Goal: Navigation & Orientation: Find specific page/section

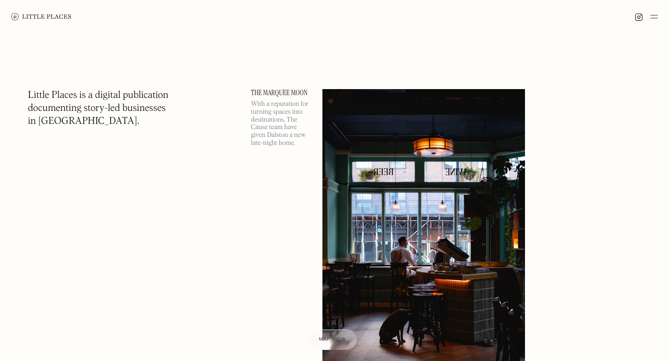
click at [33, 18] on img at bounding box center [41, 16] width 60 height 7
click at [656, 20] on img at bounding box center [653, 16] width 7 height 11
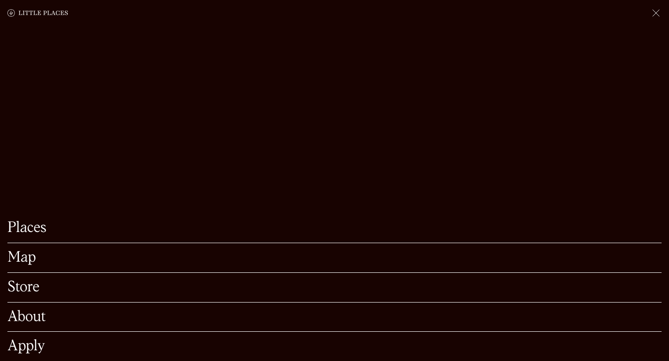
click at [88, 258] on link "Map" at bounding box center [334, 258] width 654 height 14
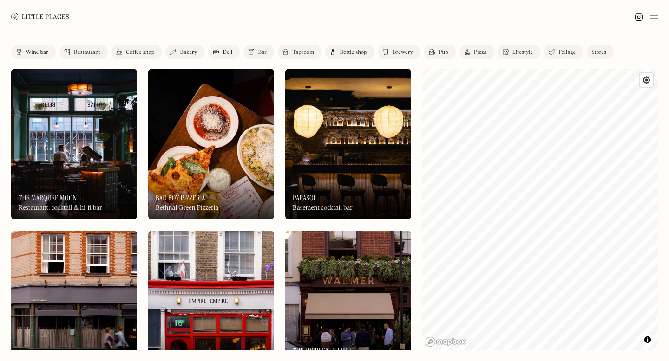
click at [137, 50] on div "Coffee shop" at bounding box center [140, 53] width 28 height 6
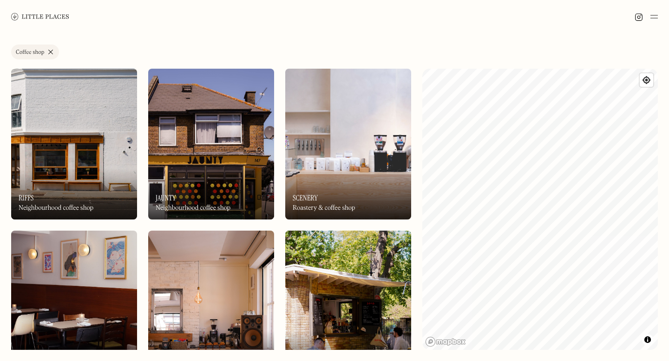
click at [48, 53] on link "Coffee shop" at bounding box center [35, 52] width 48 height 15
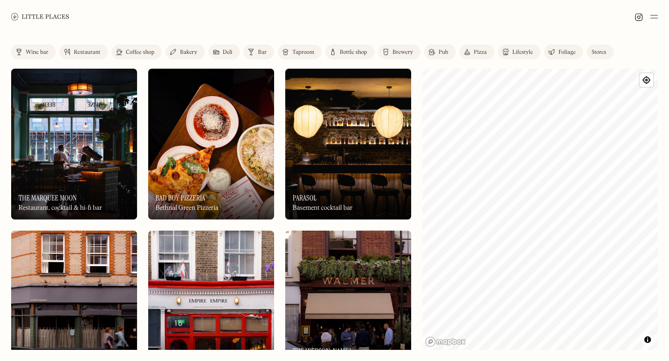
click at [177, 54] on link "Bakery" at bounding box center [184, 52] width 39 height 15
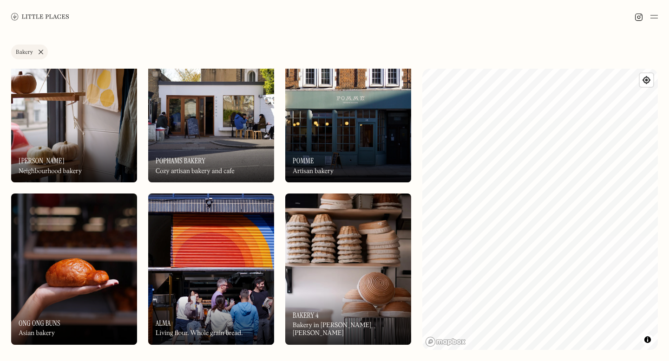
scroll to position [196, 0]
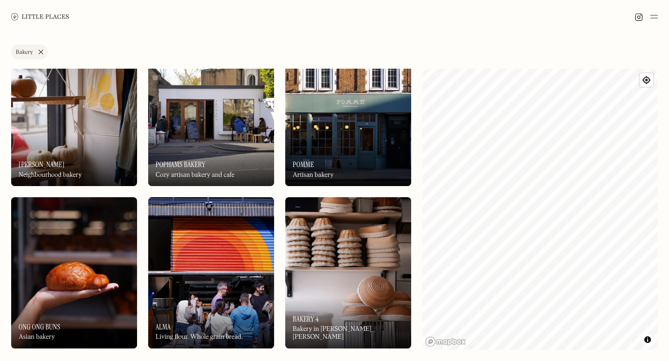
click at [361, 115] on img at bounding box center [348, 110] width 126 height 151
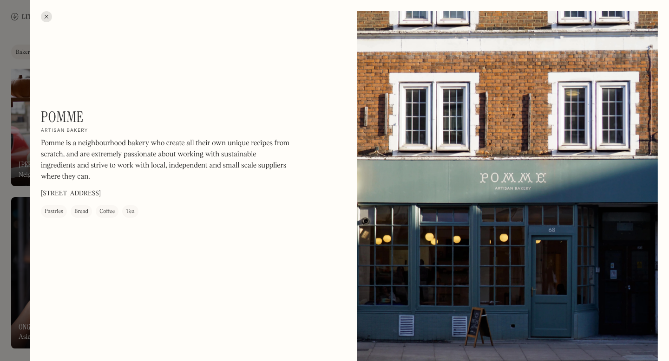
click at [46, 12] on div at bounding box center [46, 16] width 11 height 11
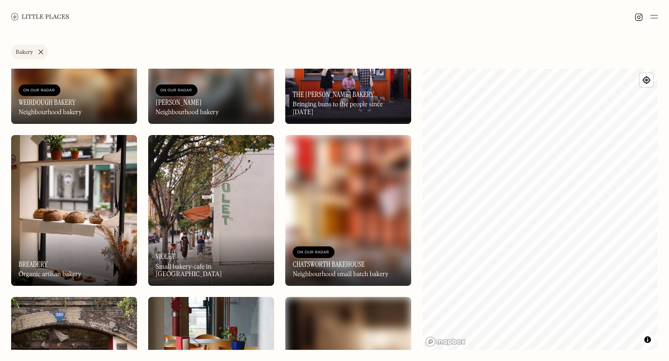
scroll to position [776, 0]
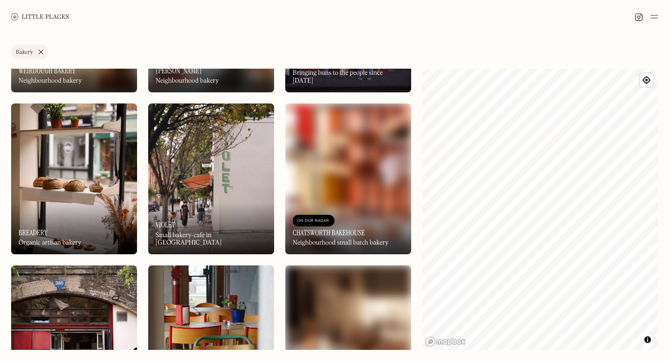
click at [197, 216] on div "On Our Radar Violet Small bakery-cafe in Dalston" at bounding box center [211, 228] width 126 height 51
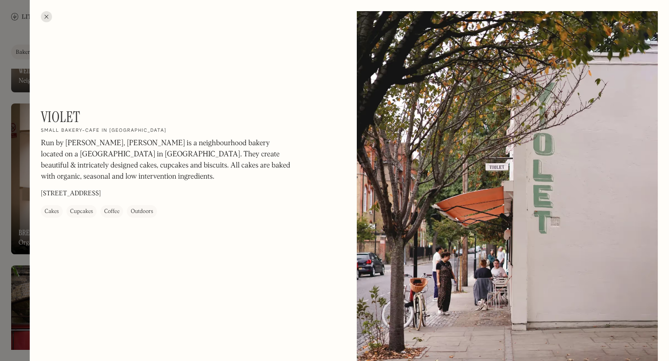
click at [43, 18] on div at bounding box center [46, 16] width 11 height 11
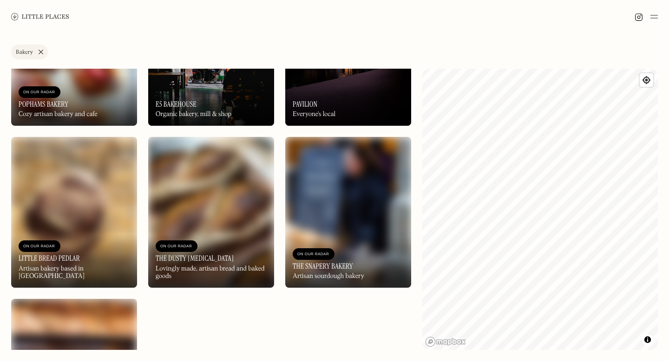
scroll to position [1824, 0]
